Goal: Find specific fact: Find specific fact

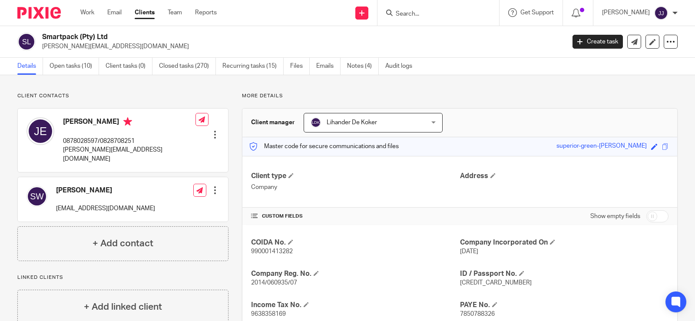
click at [409, 17] on input "Search" at bounding box center [434, 14] width 78 height 8
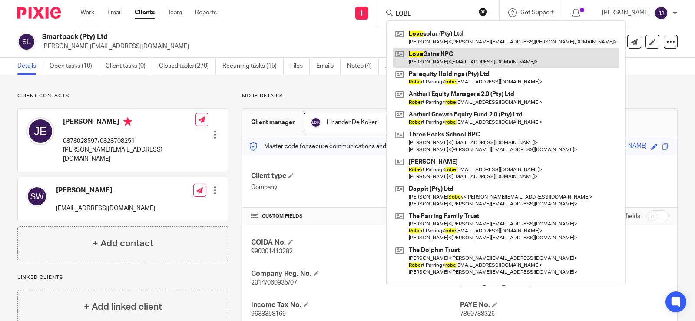
type input "LOBE"
click at [431, 57] on link at bounding box center [506, 58] width 226 height 20
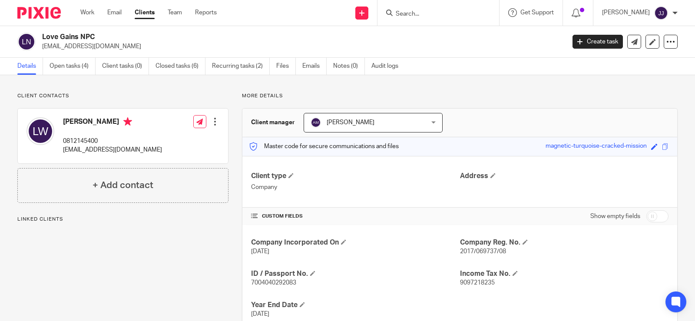
click at [480, 253] on span "2017/069737/08" at bounding box center [483, 252] width 46 height 6
copy span "069737"
